Goal: Information Seeking & Learning: Learn about a topic

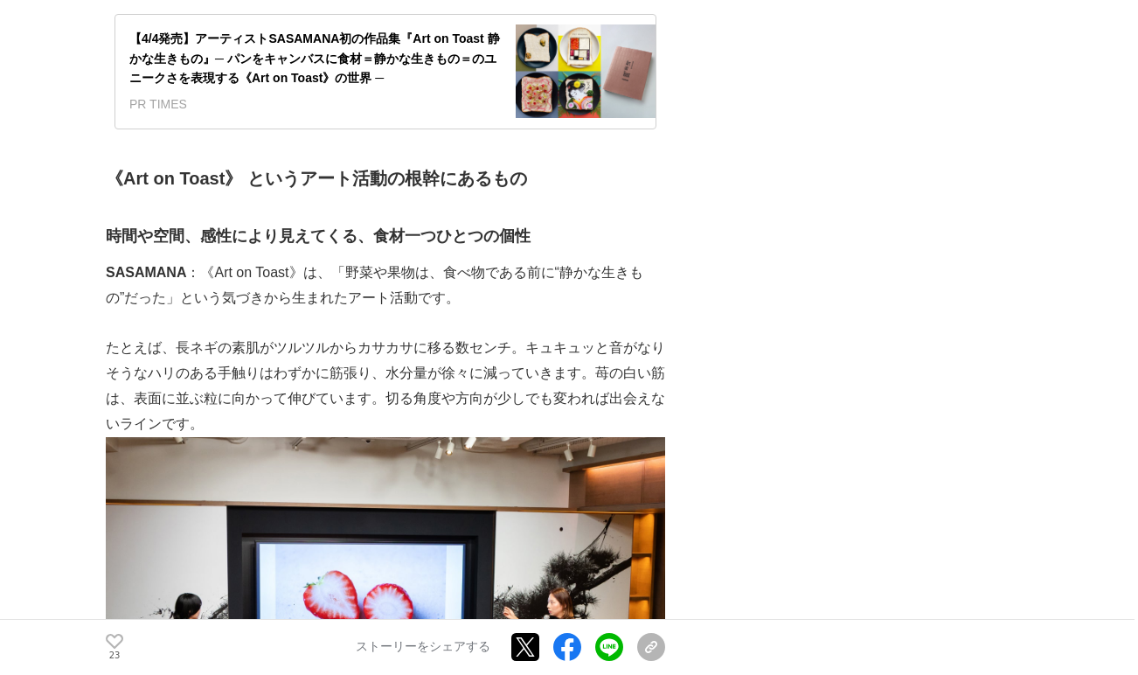
scroll to position [1202, 0]
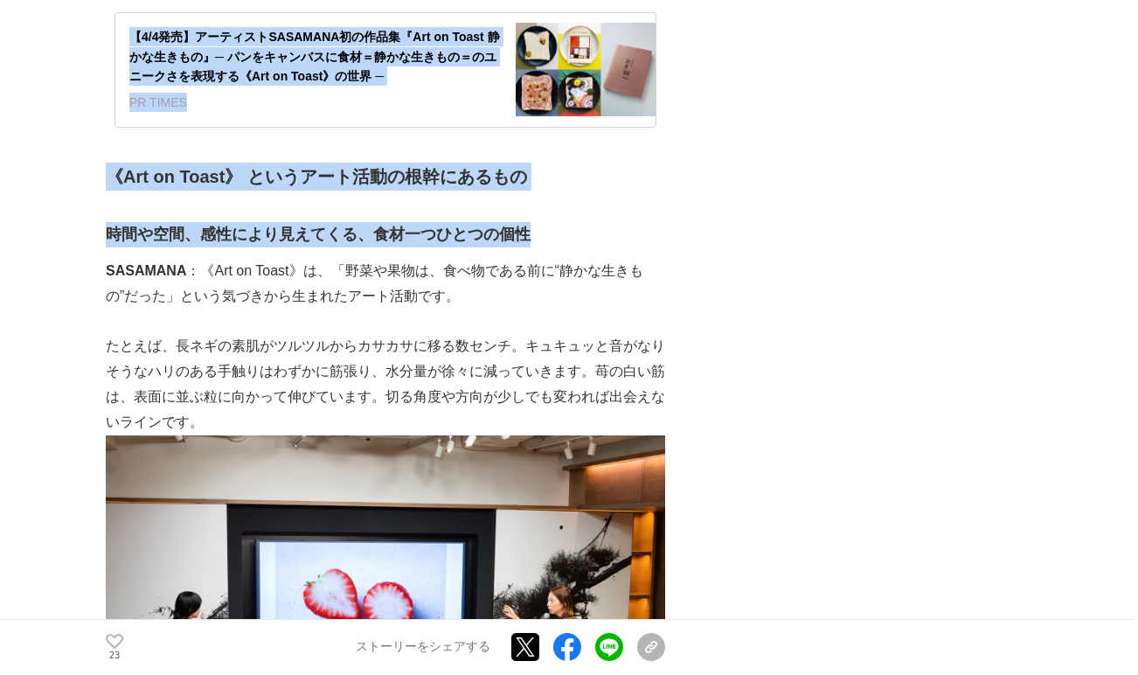
drag, startPoint x: 104, startPoint y: 238, endPoint x: 545, endPoint y: 233, distance: 441.3
click at [545, 233] on h3 "時間や空間、感性により見えてくる、食材一つひとつの個性" at bounding box center [385, 234] width 559 height 25
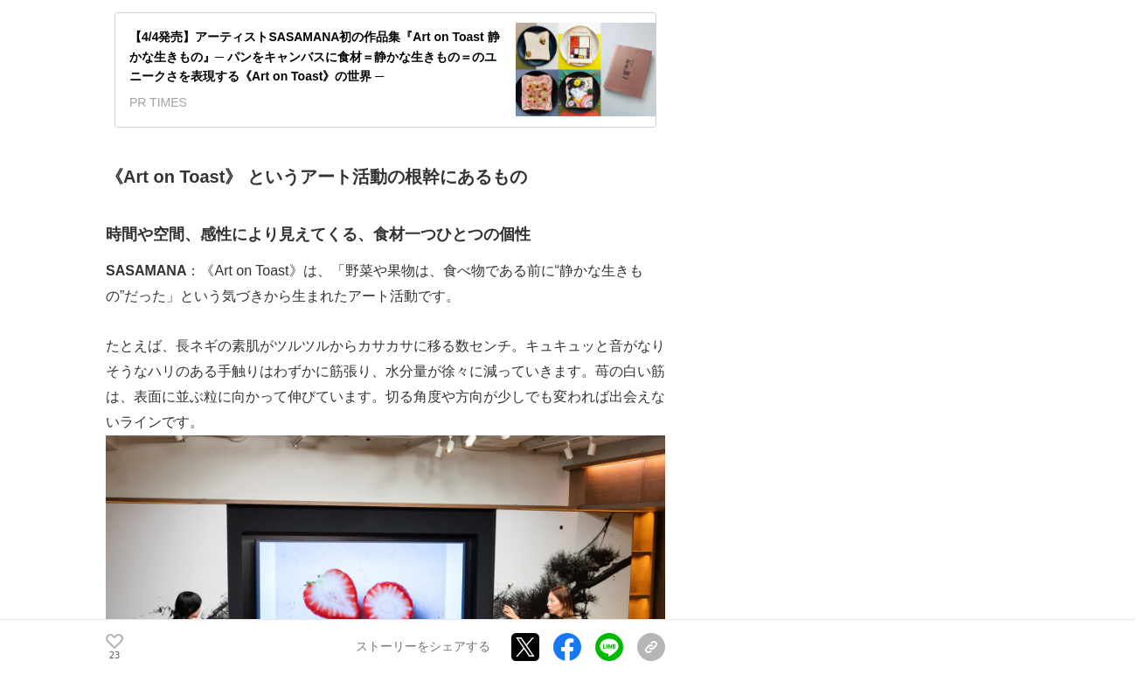
click at [181, 237] on h3 "時間や空間、感性により見えてくる、食材一つひとつの個性" at bounding box center [385, 234] width 559 height 25
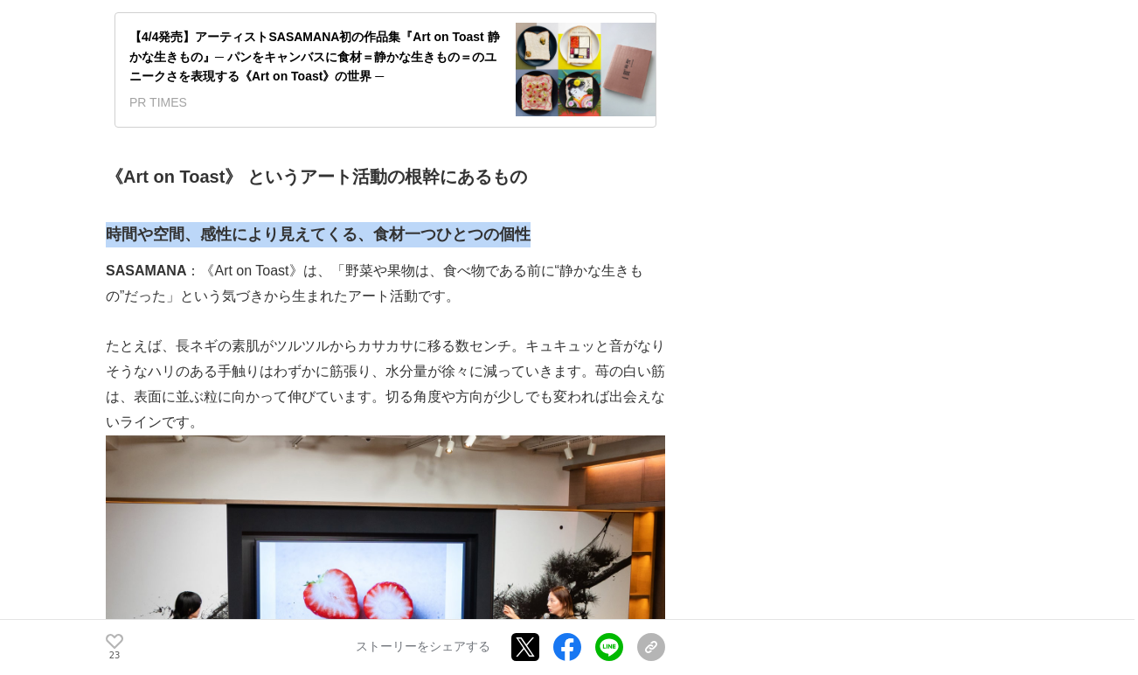
drag, startPoint x: 106, startPoint y: 236, endPoint x: 524, endPoint y: 230, distance: 418.6
click at [526, 231] on h3 "時間や空間、感性により見えてくる、食材一つひとつの個性" at bounding box center [385, 234] width 559 height 25
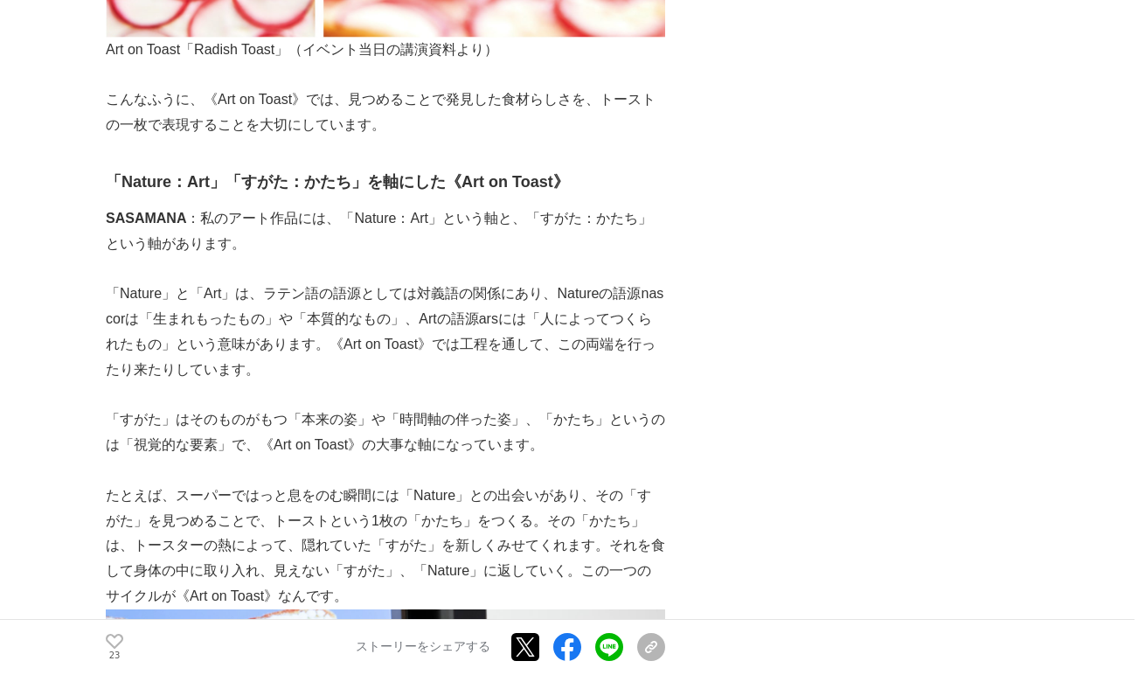
scroll to position [3427, 0]
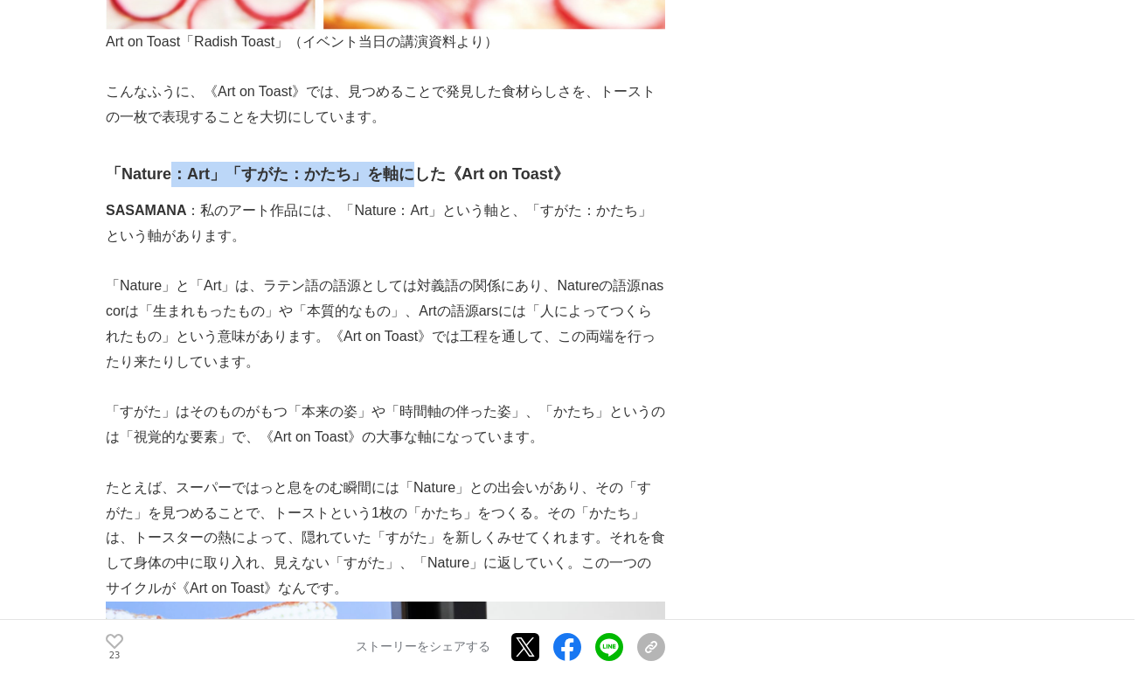
drag, startPoint x: 174, startPoint y: 171, endPoint x: 411, endPoint y: 171, distance: 236.8
click at [411, 172] on h3 "「Nature：Art」「すがた：かたち」を軸にした《Art on Toast》" at bounding box center [385, 174] width 559 height 25
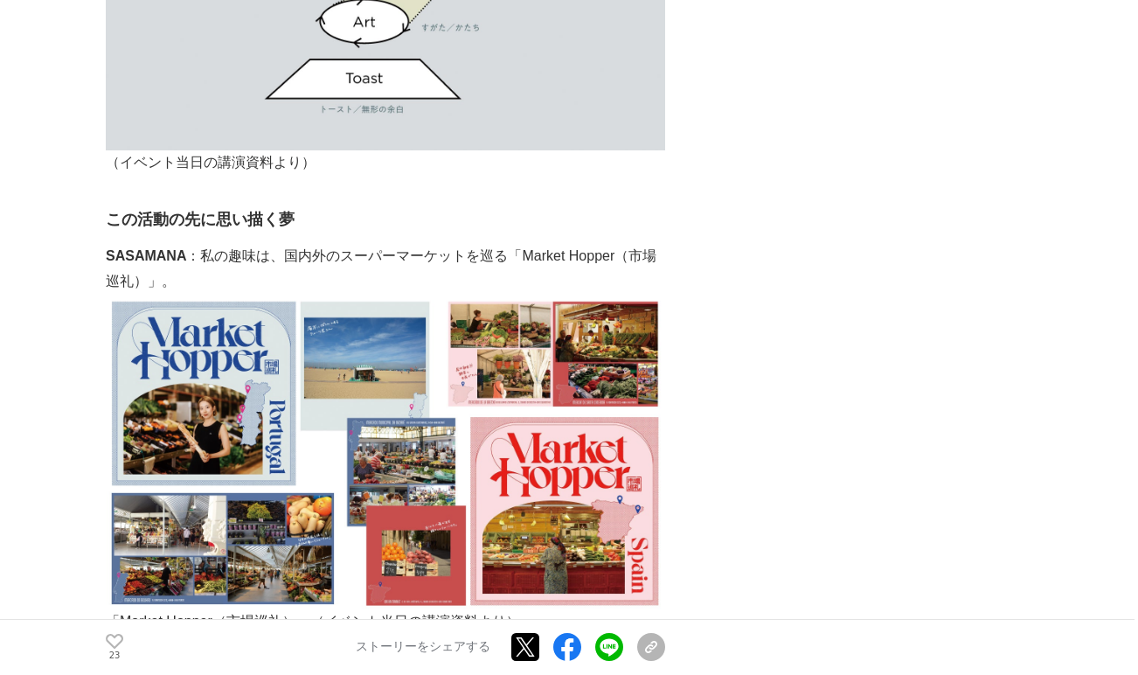
scroll to position [4748, 0]
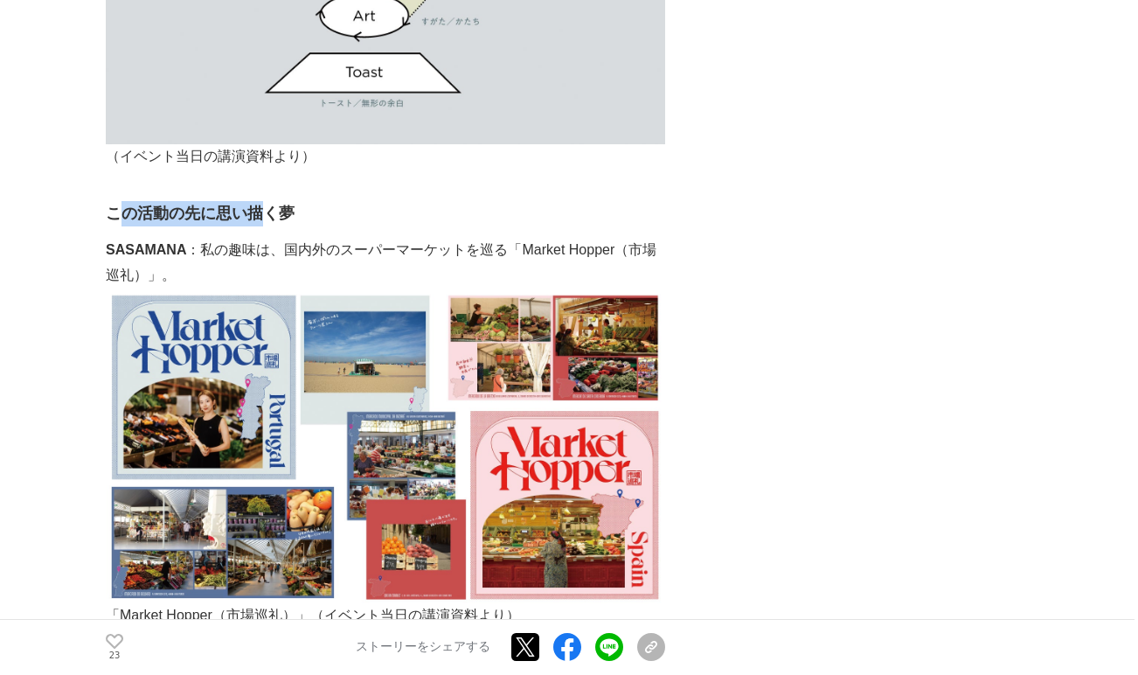
drag, startPoint x: 126, startPoint y: 209, endPoint x: 266, endPoint y: 211, distance: 139.8
click at [267, 211] on h3 "この活動の先に思い描く夢" at bounding box center [385, 213] width 559 height 25
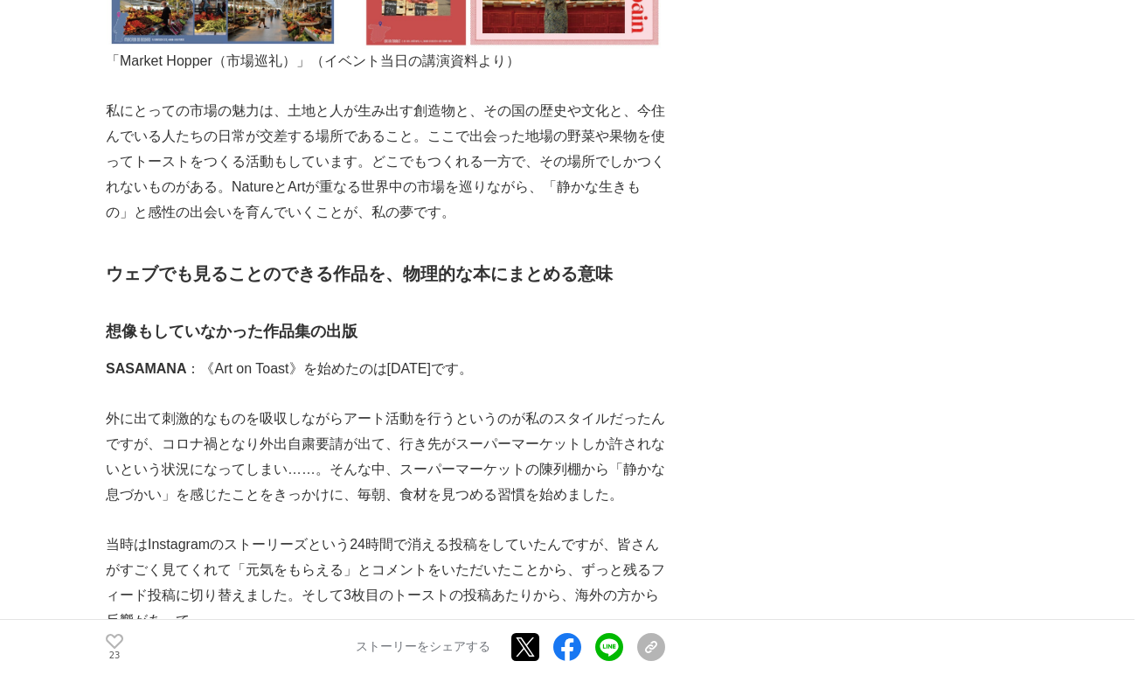
scroll to position [5317, 0]
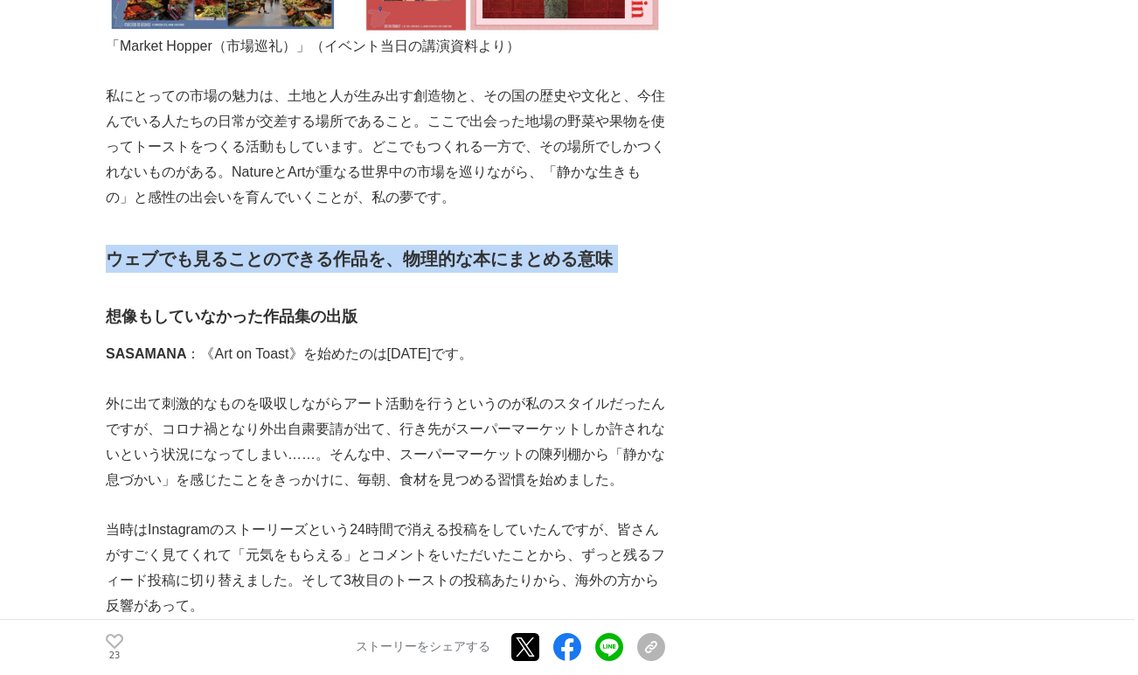
drag, startPoint x: 107, startPoint y: 258, endPoint x: 620, endPoint y: 273, distance: 512.3
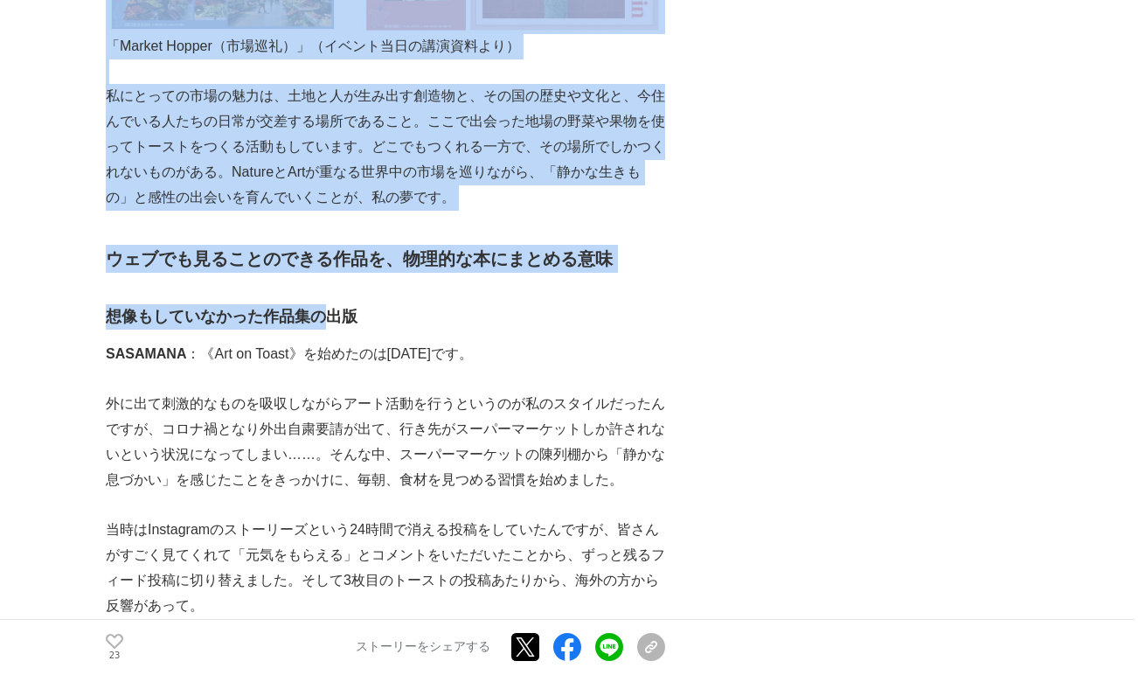
drag, startPoint x: 105, startPoint y: 315, endPoint x: 320, endPoint y: 319, distance: 215.0
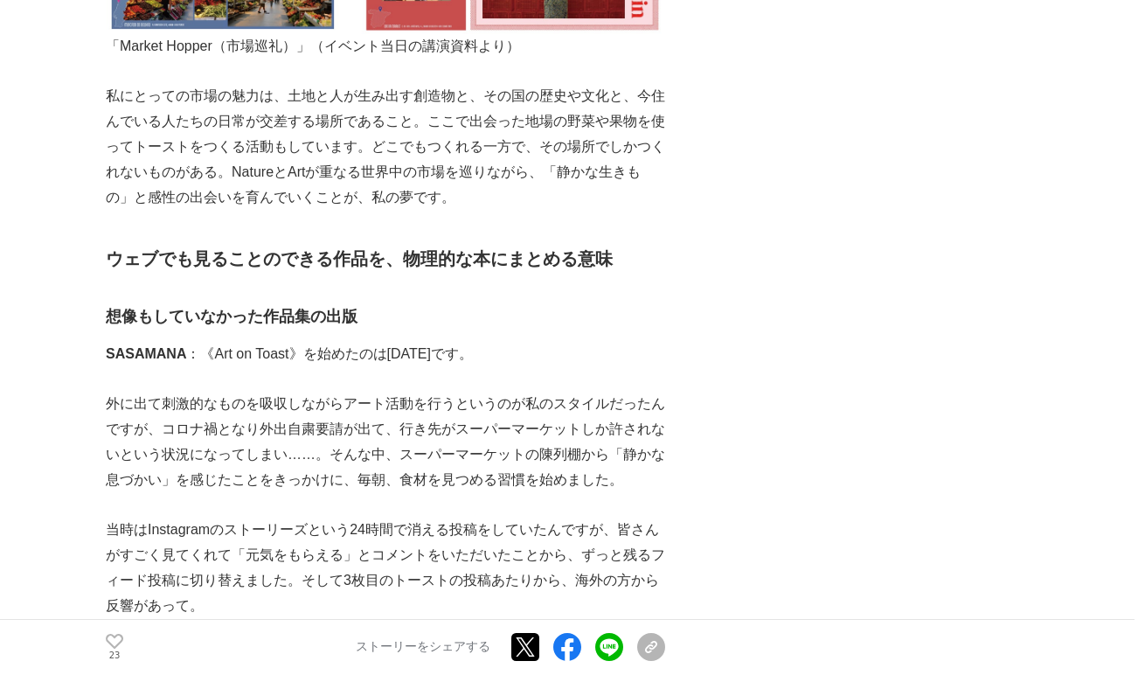
click at [354, 321] on h3 "想像もしていなかった作品集の出版" at bounding box center [385, 316] width 559 height 25
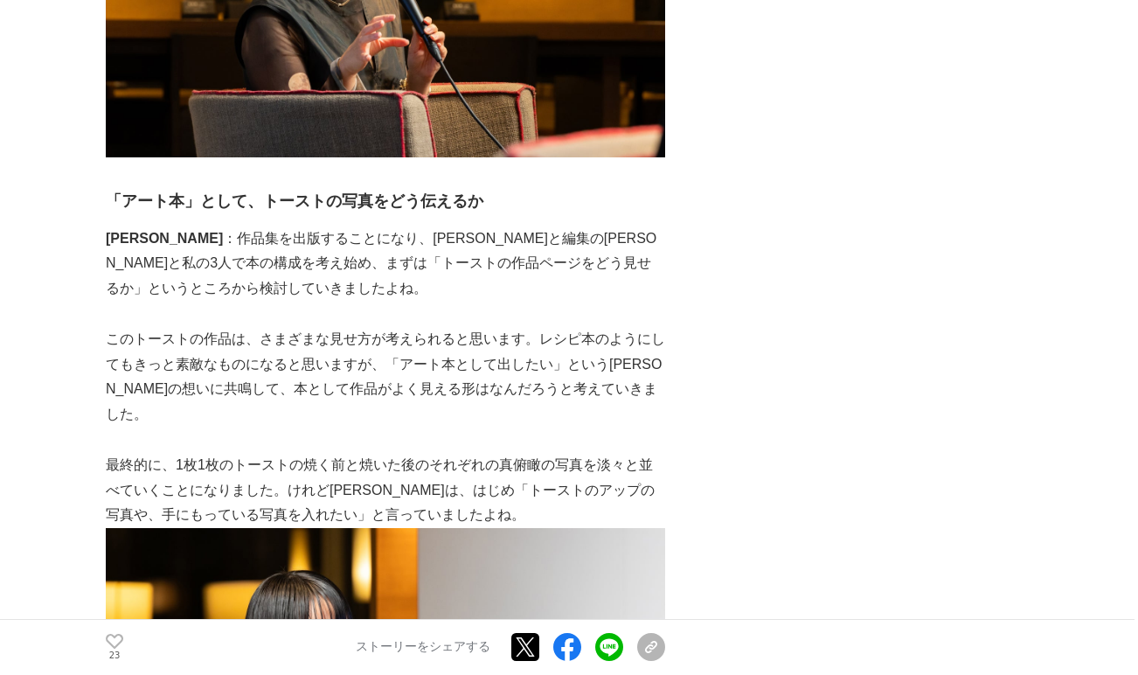
scroll to position [6286, 0]
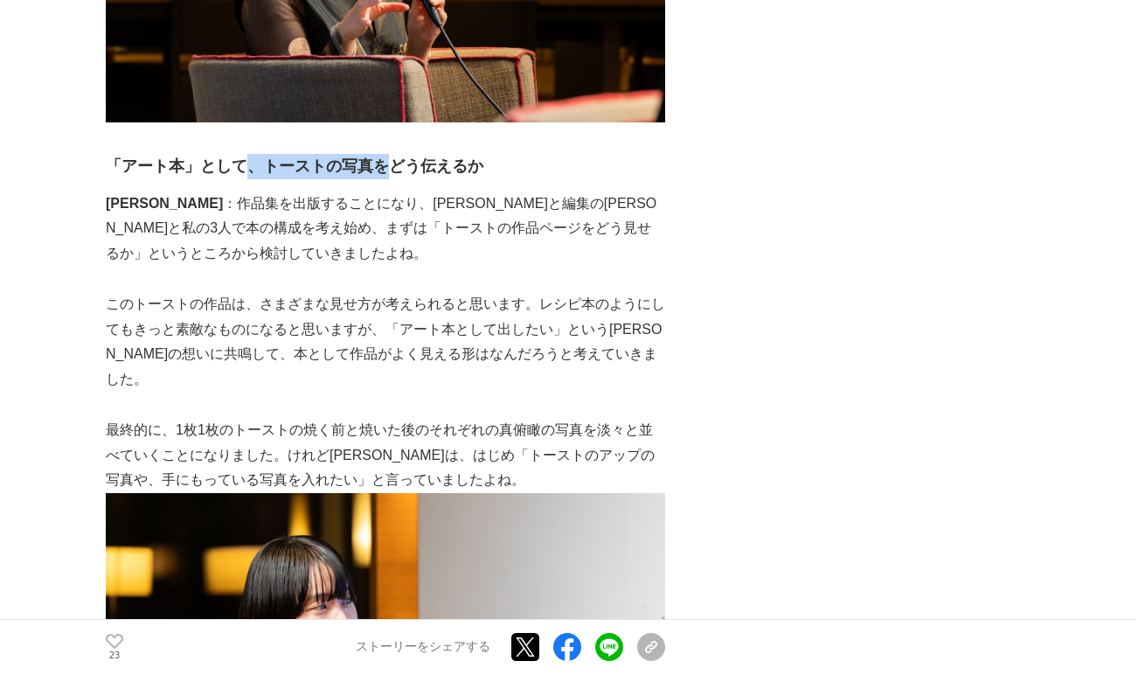
drag, startPoint x: 251, startPoint y: 163, endPoint x: 380, endPoint y: 164, distance: 129.4
click at [381, 164] on h3 "「アート本」として、トーストの写真をどう伝えるか" at bounding box center [385, 166] width 559 height 25
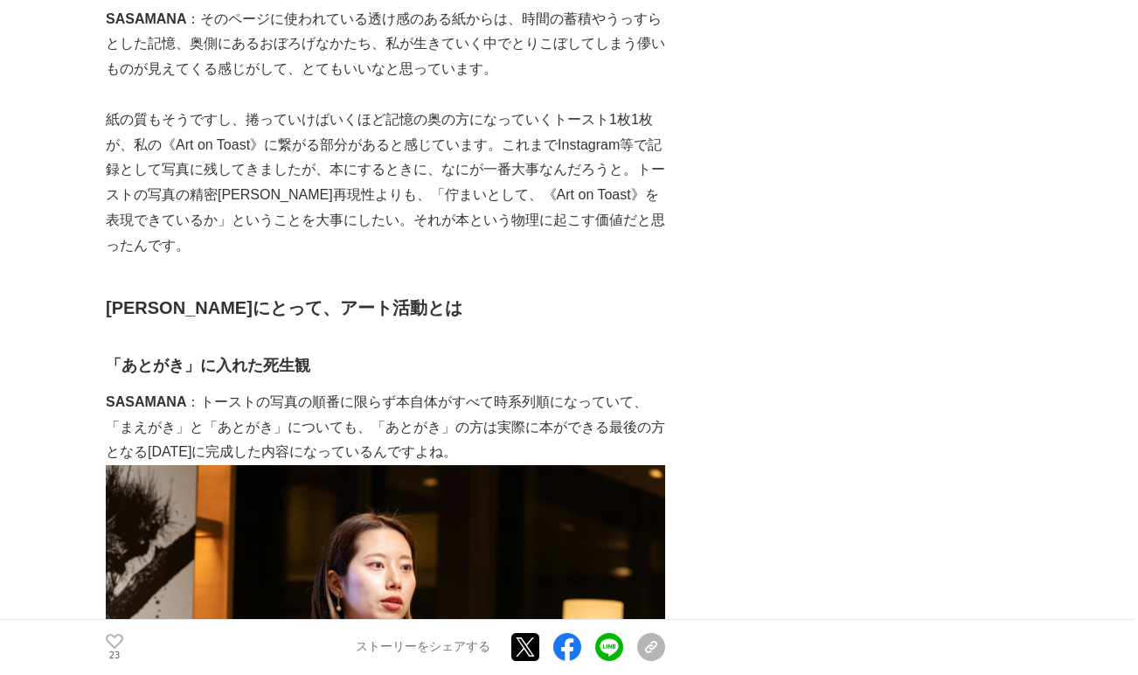
scroll to position [11799, 0]
